Goal: Transaction & Acquisition: Purchase product/service

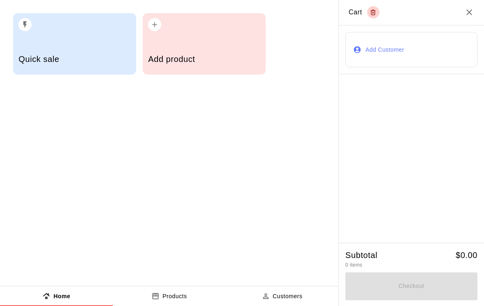
scroll to position [3, 1]
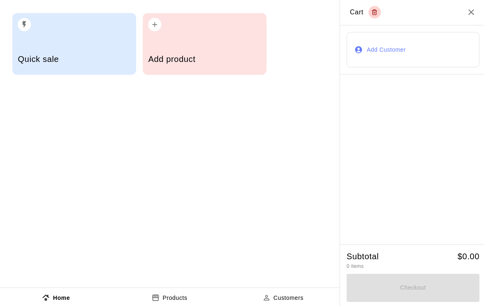
click at [182, 63] on h5 "Add product" at bounding box center [204, 59] width 112 height 11
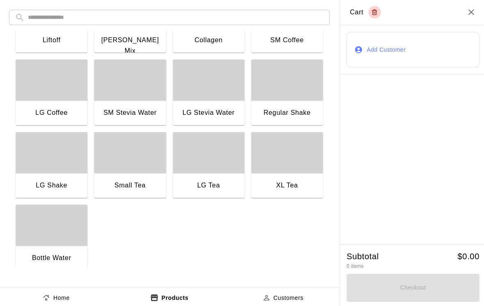
scroll to position [626, 0]
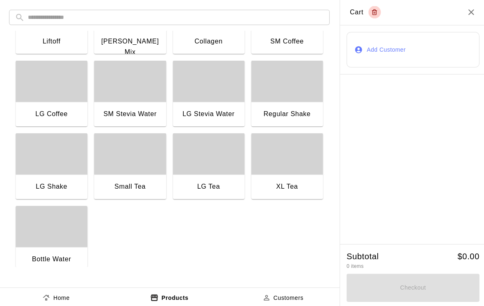
click at [59, 239] on div "button" at bounding box center [51, 225] width 71 height 41
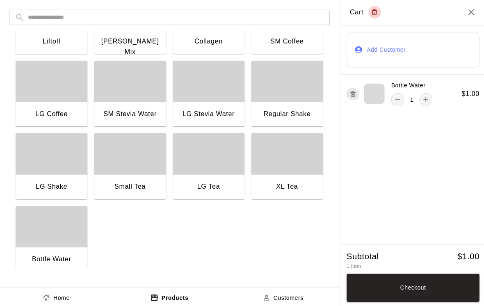
click at [45, 239] on div "button" at bounding box center [51, 225] width 71 height 41
click at [136, 109] on div "SM Stevia Water" at bounding box center [130, 113] width 58 height 11
click at [276, 183] on div "XL Tea" at bounding box center [286, 185] width 58 height 11
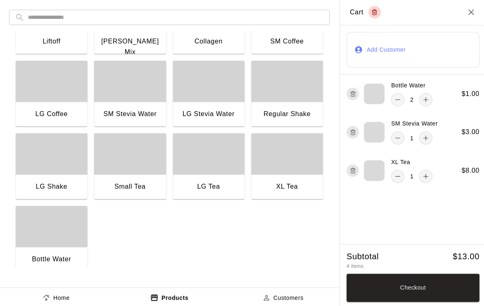
click at [66, 46] on div "Liftoff" at bounding box center [51, 42] width 71 height 26
click at [413, 291] on button "Checkout" at bounding box center [411, 286] width 132 height 28
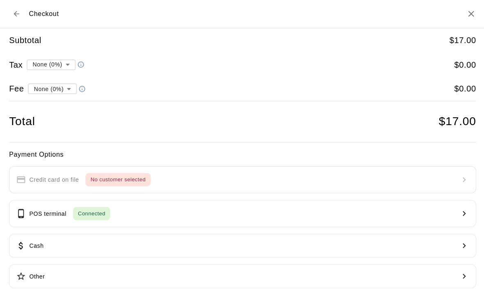
click at [205, 207] on button "POS terminal Connected" at bounding box center [242, 212] width 464 height 27
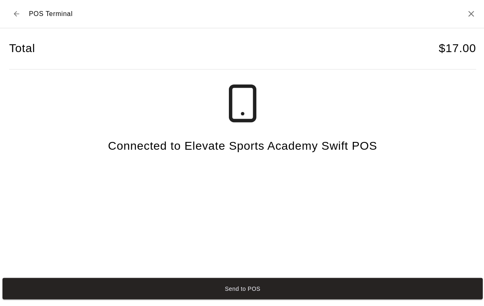
click at [152, 293] on button "Send to POS" at bounding box center [241, 286] width 477 height 21
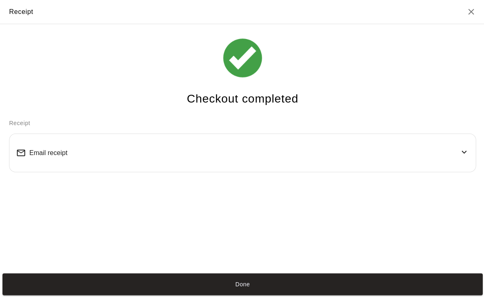
click at [262, 284] on button "Done" at bounding box center [241, 282] width 477 height 21
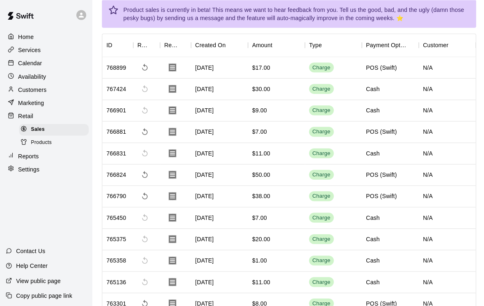
scroll to position [0, 0]
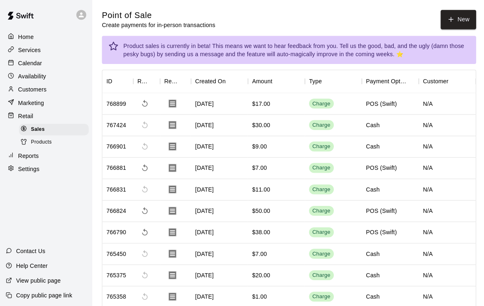
click at [458, 12] on button "New" at bounding box center [456, 19] width 35 height 19
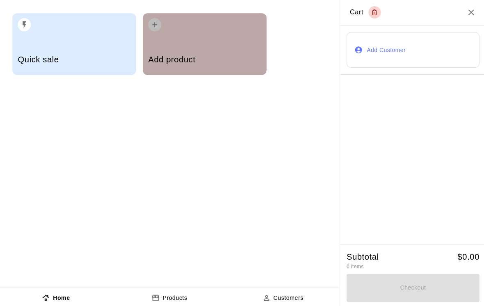
click at [235, 67] on div "Add product" at bounding box center [204, 60] width 112 height 29
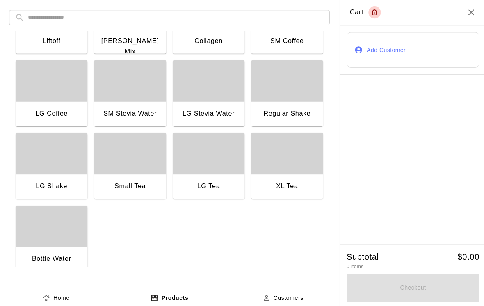
scroll to position [626, 0]
click at [56, 238] on div "button" at bounding box center [51, 225] width 71 height 41
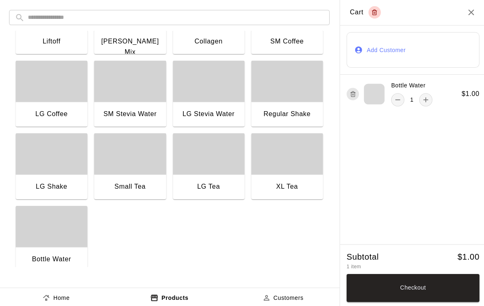
click at [56, 238] on div "button" at bounding box center [51, 225] width 71 height 41
click at [59, 233] on div "button" at bounding box center [51, 225] width 71 height 41
click at [428, 289] on button "Checkout" at bounding box center [411, 286] width 132 height 28
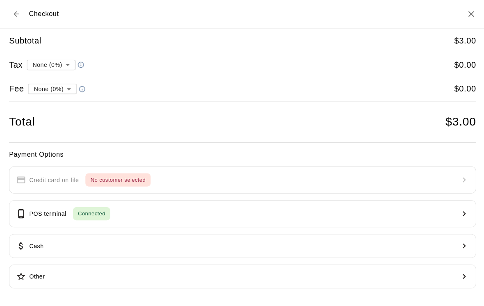
click at [205, 246] on button "Cash" at bounding box center [242, 244] width 464 height 24
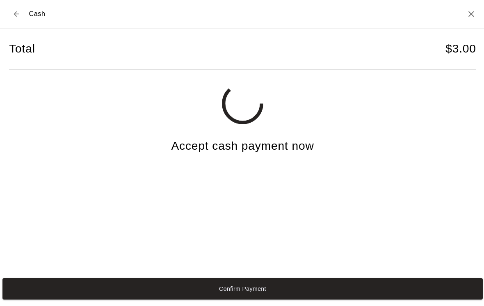
click at [16, 296] on button "Confirm Payment" at bounding box center [241, 286] width 477 height 21
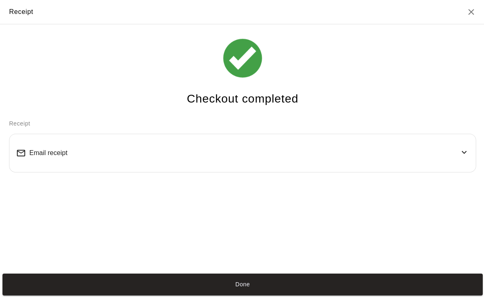
click at [360, 282] on button "Done" at bounding box center [241, 282] width 477 height 21
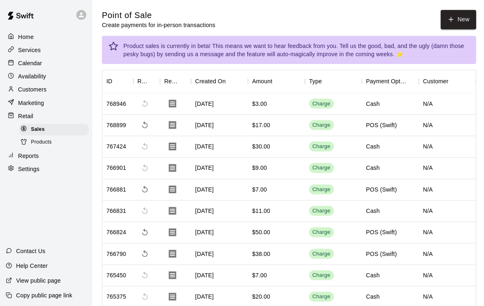
click at [467, 26] on button "New" at bounding box center [456, 19] width 35 height 19
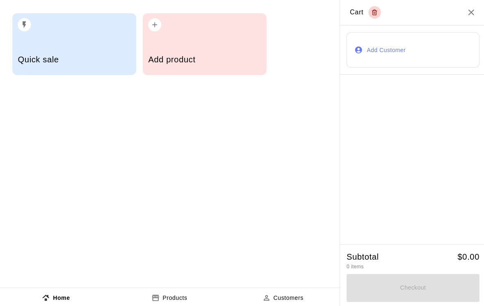
click at [228, 66] on div "Add product" at bounding box center [204, 60] width 112 height 29
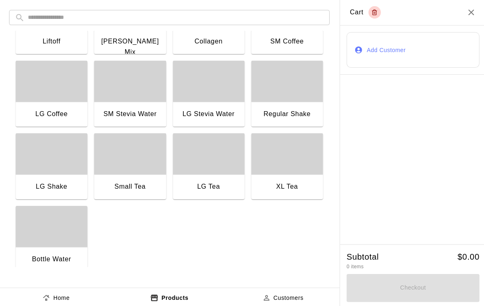
click at [56, 242] on div "button" at bounding box center [51, 225] width 71 height 41
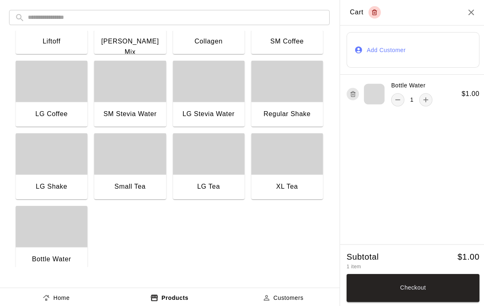
click at [380, 278] on button "Checkout" at bounding box center [411, 286] width 132 height 28
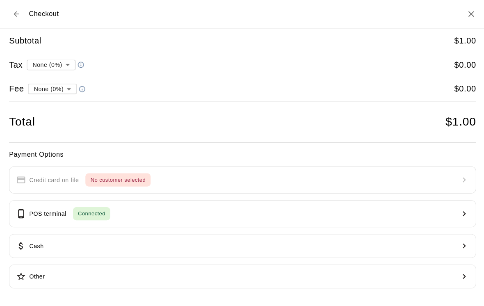
click at [243, 241] on button "Cash" at bounding box center [242, 244] width 464 height 24
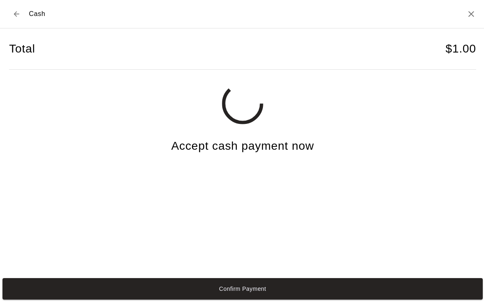
click at [228, 298] on button "Confirm Payment" at bounding box center [241, 286] width 477 height 21
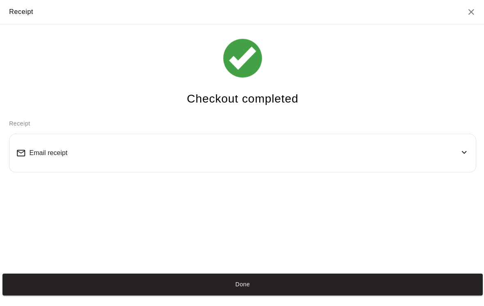
click at [368, 293] on button "Done" at bounding box center [241, 282] width 477 height 21
